Goal: Task Accomplishment & Management: Manage account settings

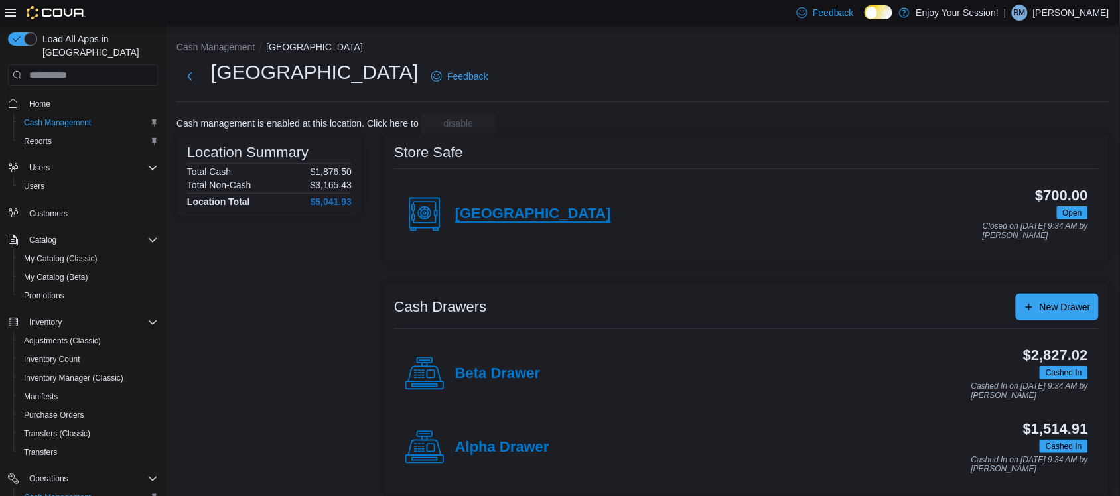
click at [496, 206] on h4 "[GEOGRAPHIC_DATA]" at bounding box center [533, 214] width 156 height 17
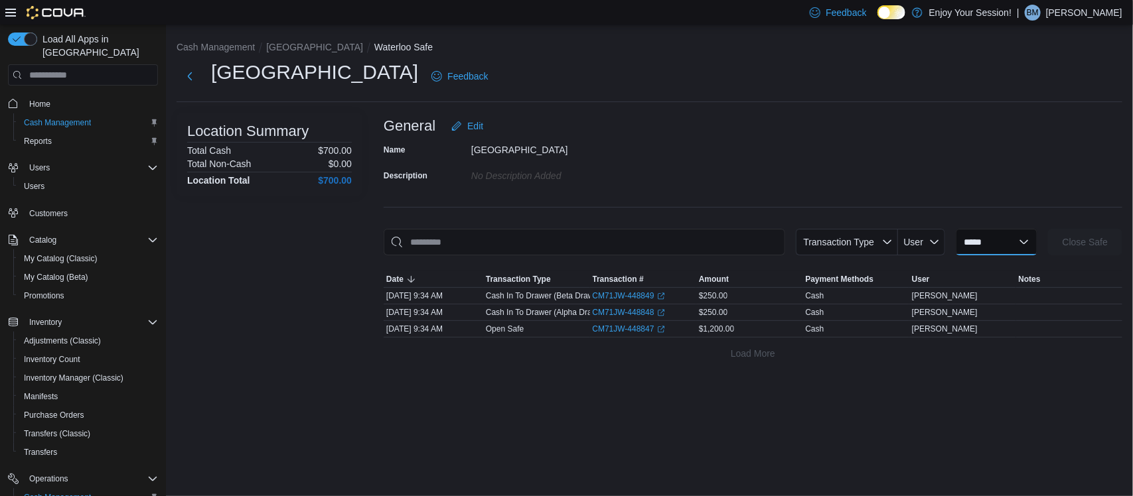
click at [990, 249] on select "**********" at bounding box center [996, 242] width 82 height 27
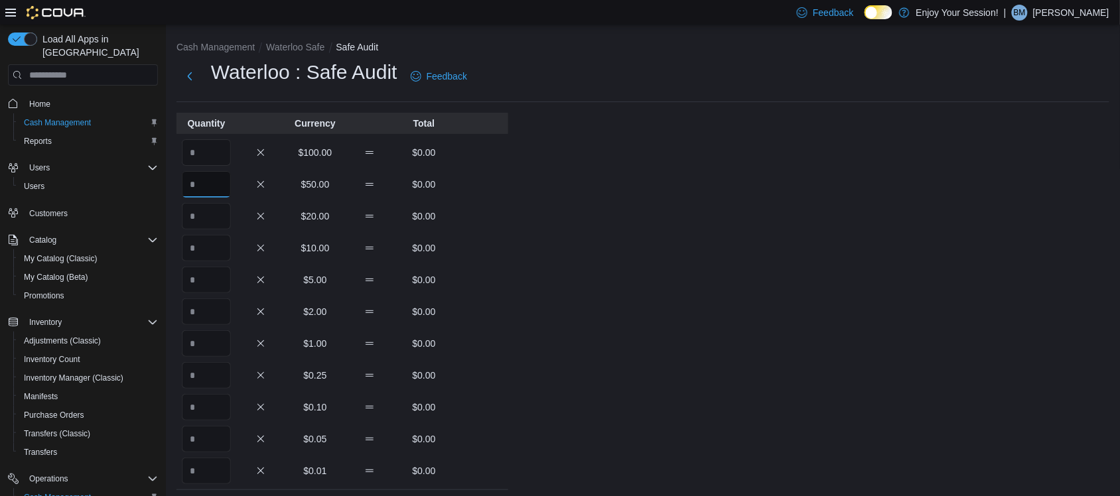
click at [204, 181] on input "Quantity" at bounding box center [206, 184] width 49 height 27
type input "*"
type input "**"
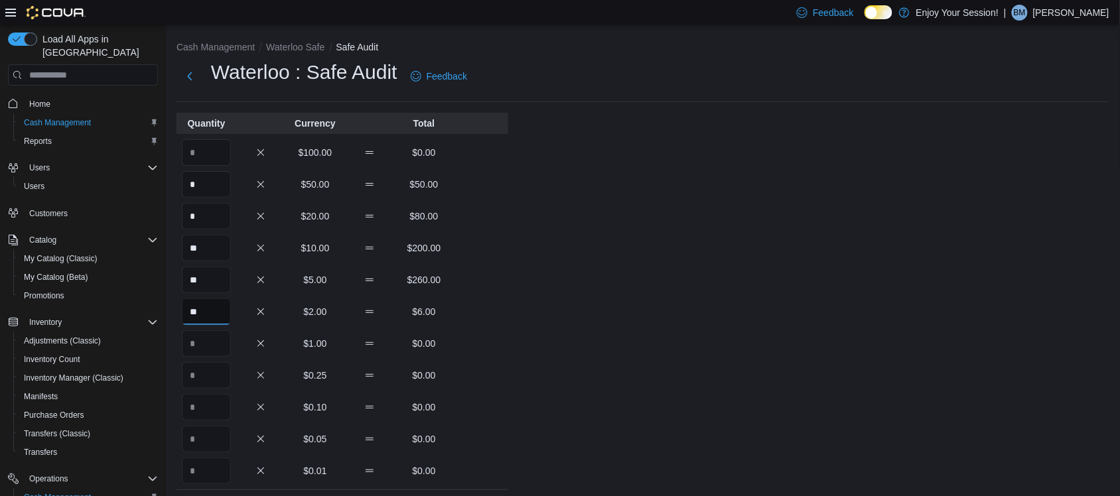
type input "**"
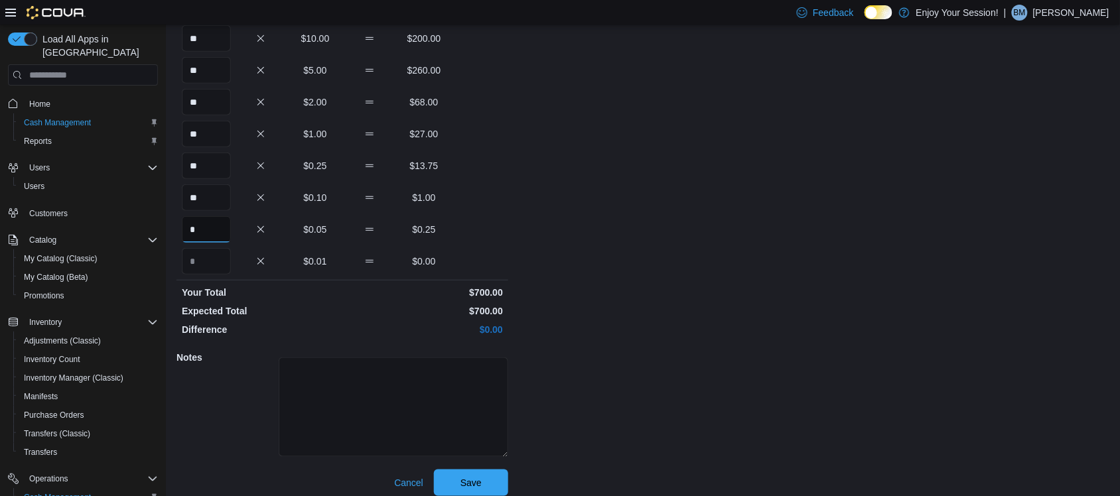
scroll to position [220, 0]
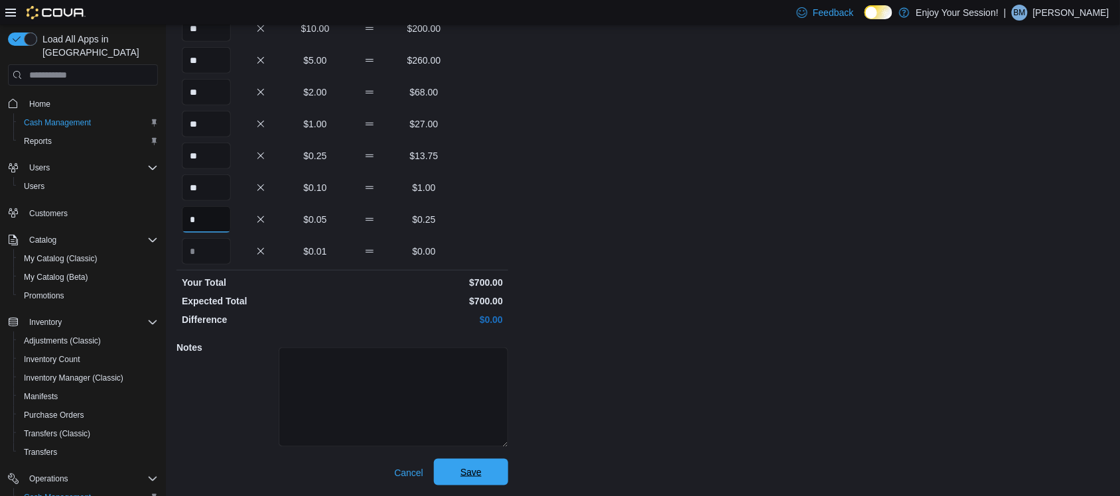
type input "*"
click at [471, 468] on span "Save" at bounding box center [470, 472] width 21 height 13
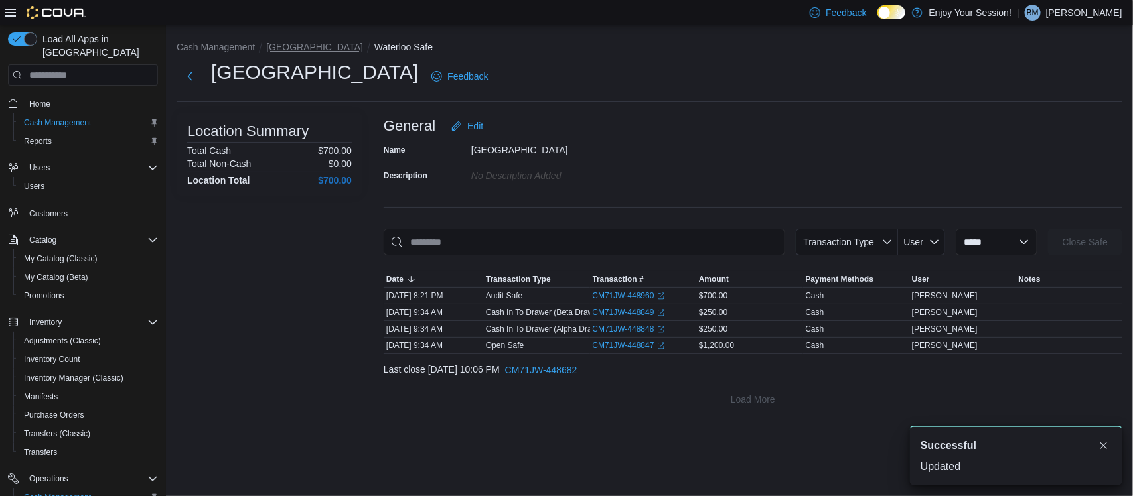
click at [297, 47] on button "[GEOGRAPHIC_DATA]" at bounding box center [314, 47] width 97 height 11
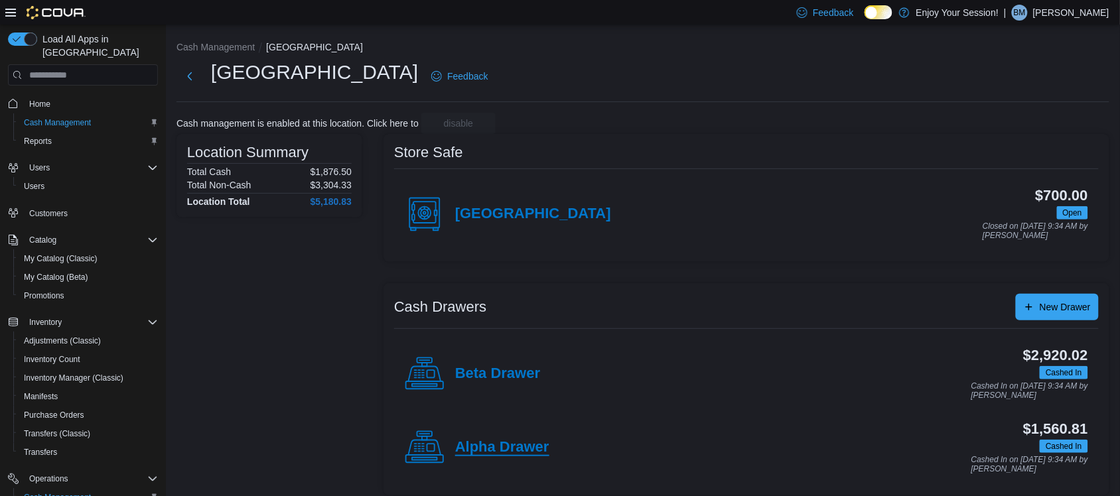
click at [503, 442] on h4 "Alpha Drawer" at bounding box center [502, 447] width 94 height 17
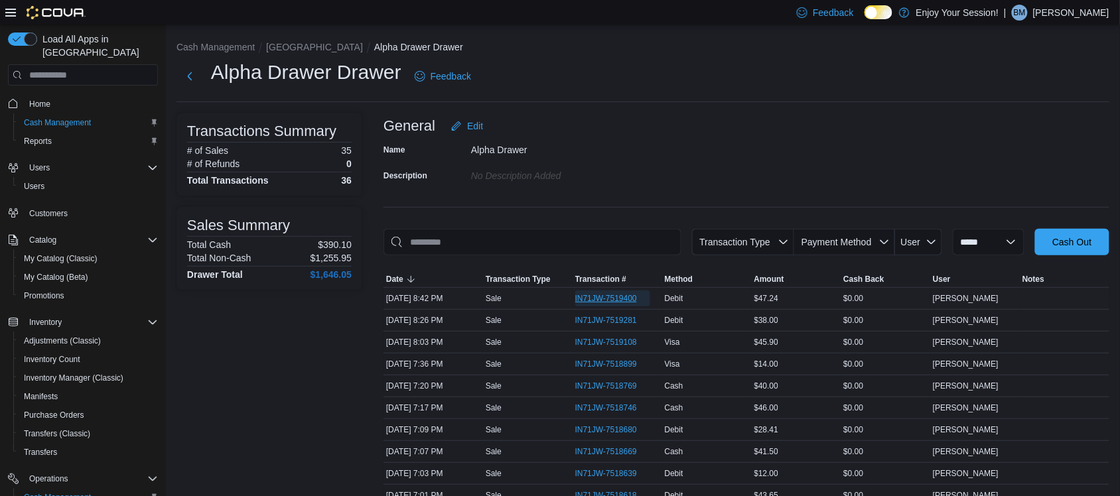
click at [605, 303] on span "IN71JW-7519400" at bounding box center [606, 298] width 62 height 11
click at [280, 42] on button "[GEOGRAPHIC_DATA]" at bounding box center [314, 47] width 97 height 11
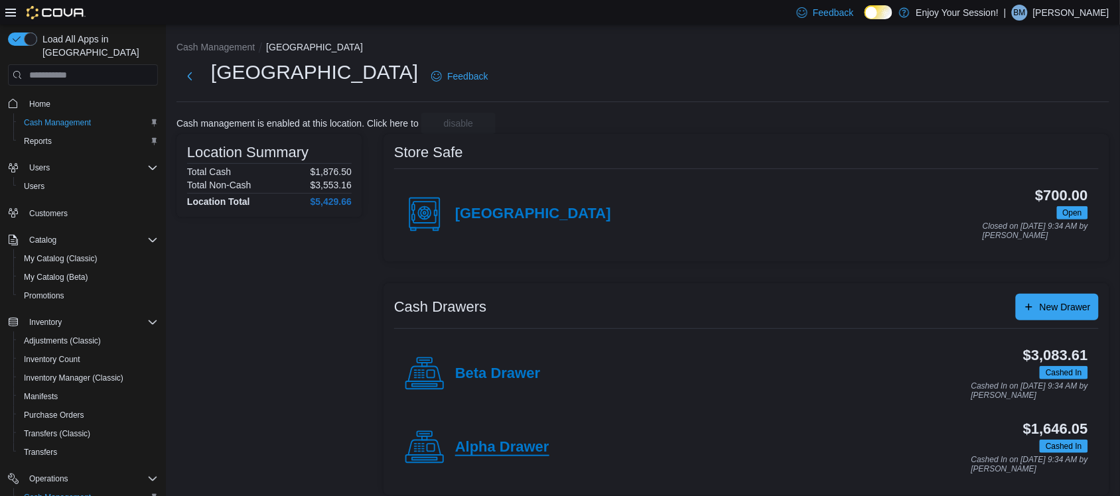
click at [508, 445] on h4 "Alpha Drawer" at bounding box center [502, 447] width 94 height 17
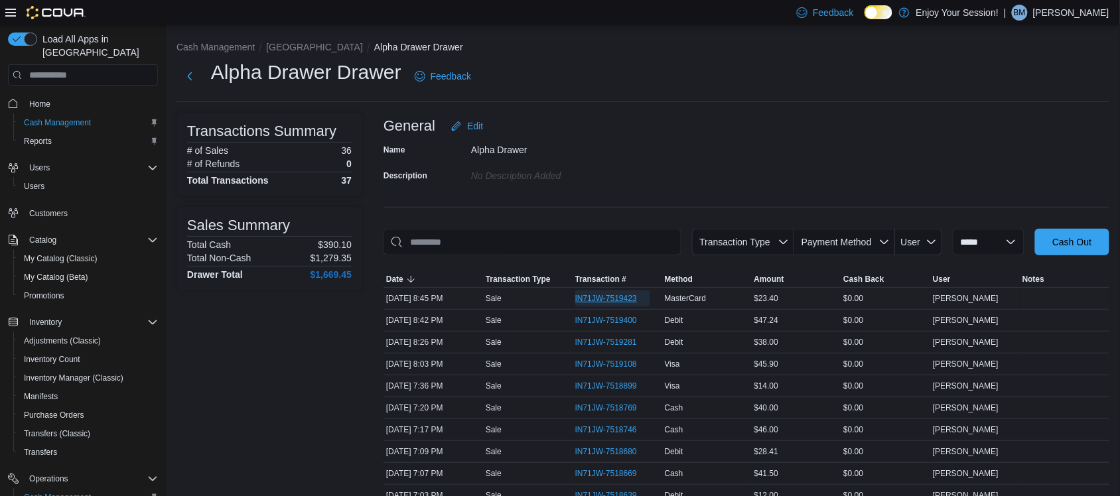
click at [610, 297] on span "IN71JW-7519423" at bounding box center [606, 298] width 62 height 11
click at [275, 44] on button "[GEOGRAPHIC_DATA]" at bounding box center [314, 47] width 97 height 11
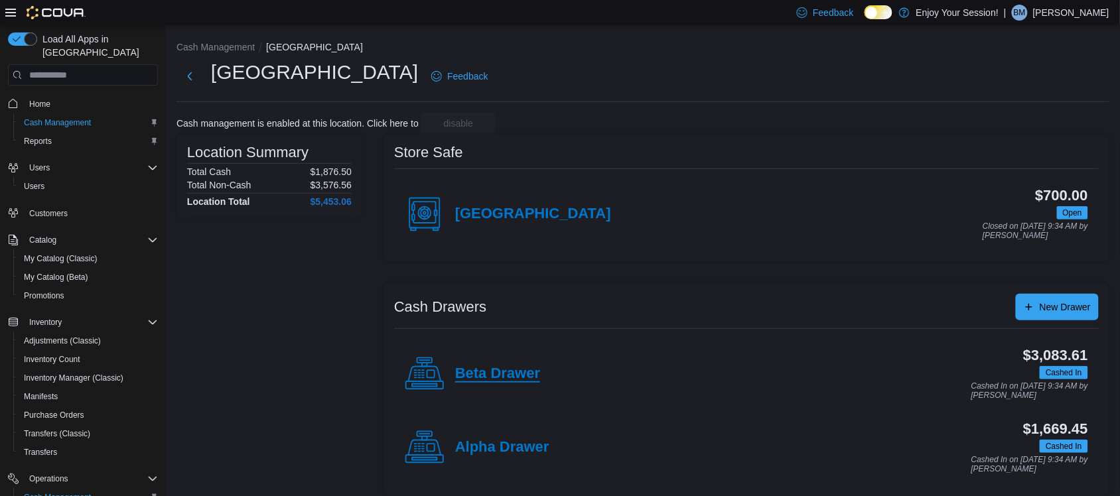
click at [484, 370] on h4 "Beta Drawer" at bounding box center [497, 374] width 85 height 17
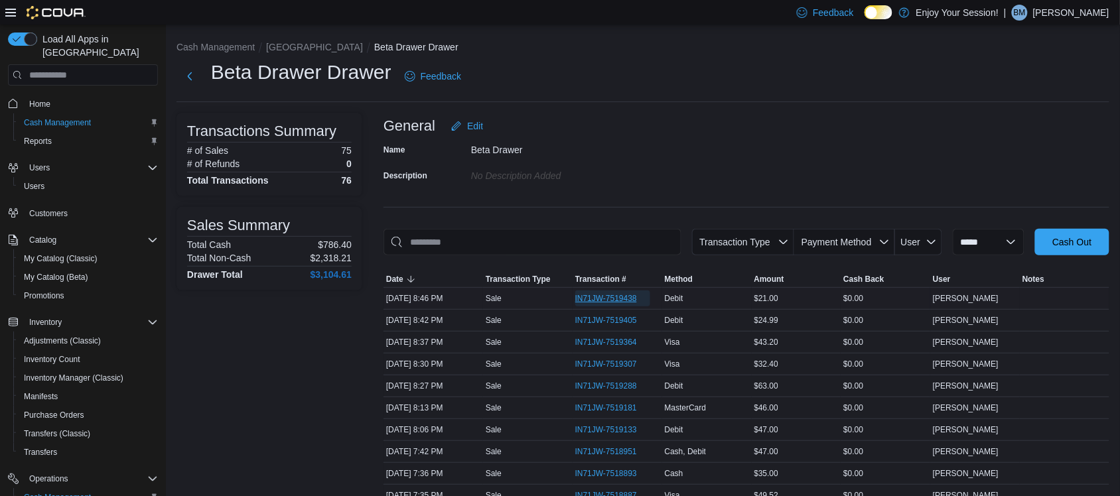
click at [606, 293] on span "IN71JW-7519438" at bounding box center [612, 299] width 75 height 16
click at [283, 48] on button "[GEOGRAPHIC_DATA]" at bounding box center [314, 47] width 97 height 11
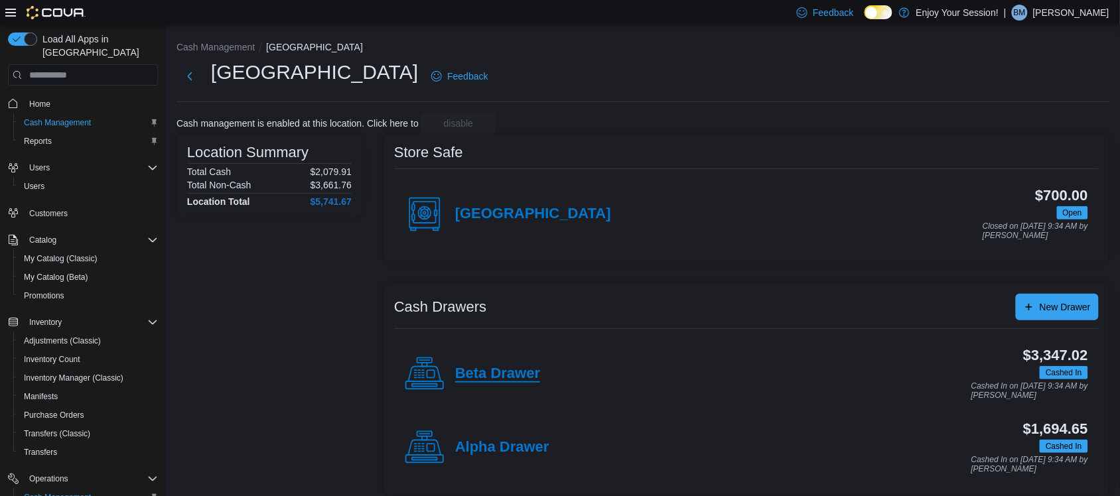
click at [516, 366] on h4 "Beta Drawer" at bounding box center [497, 374] width 85 height 17
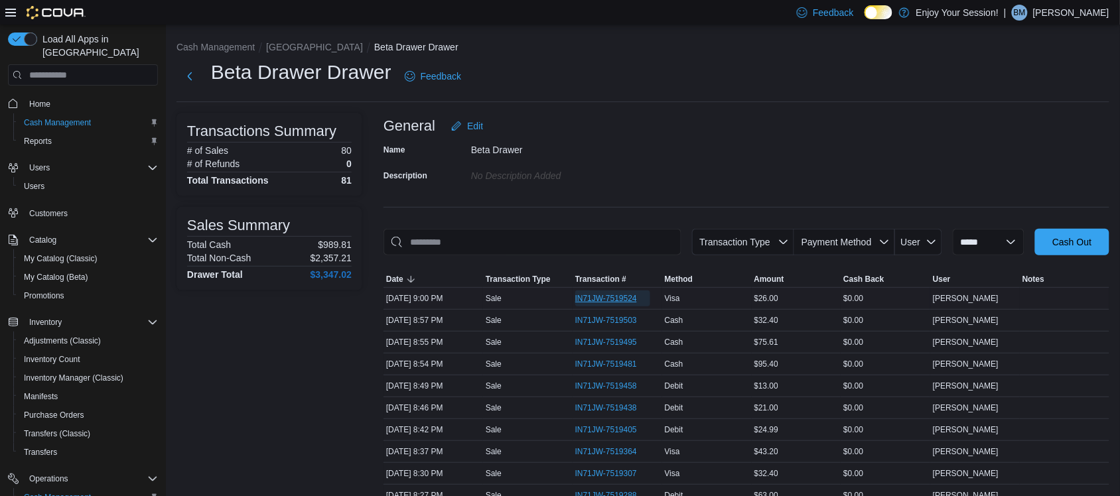
click at [622, 297] on span "IN71JW-7519524" at bounding box center [606, 298] width 62 height 11
click at [292, 51] on button "[GEOGRAPHIC_DATA]" at bounding box center [314, 47] width 97 height 11
